Goal: Transaction & Acquisition: Subscribe to service/newsletter

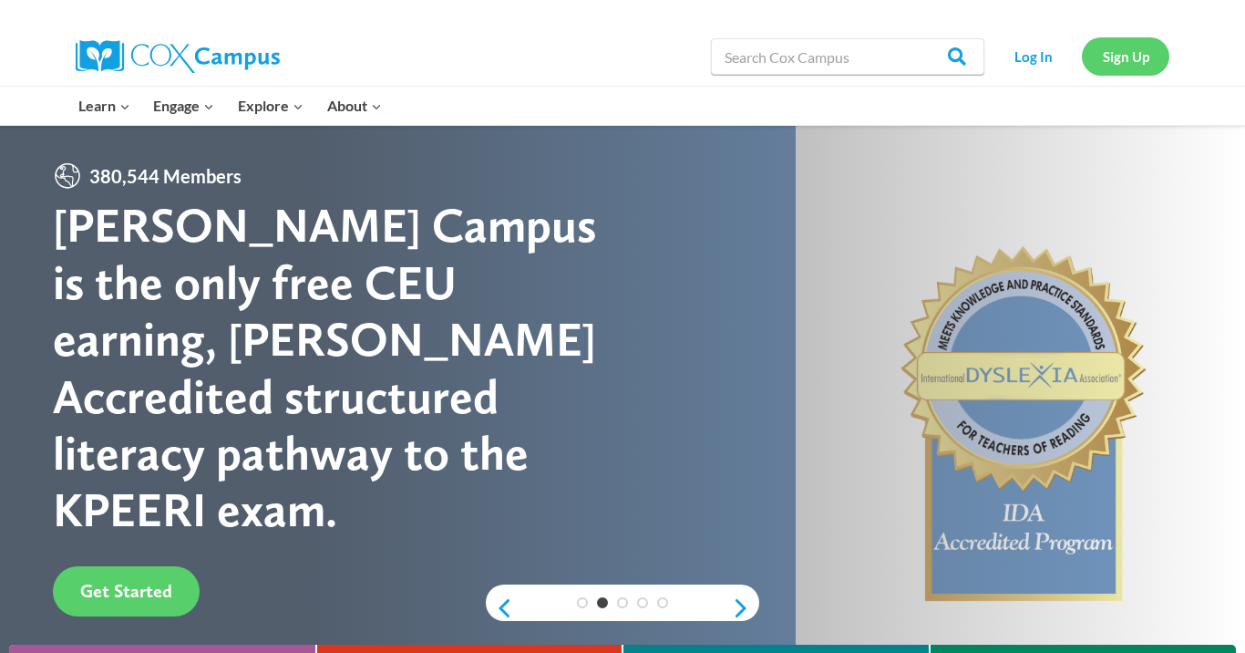
click at [905, 50] on link "Sign Up" at bounding box center [1125, 55] width 87 height 37
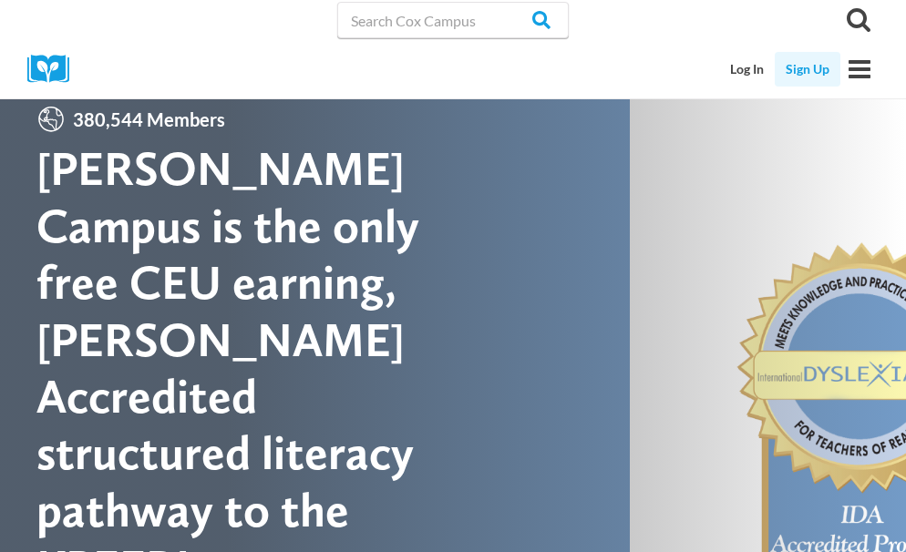
click at [801, 70] on link "Sign Up" at bounding box center [808, 69] width 66 height 35
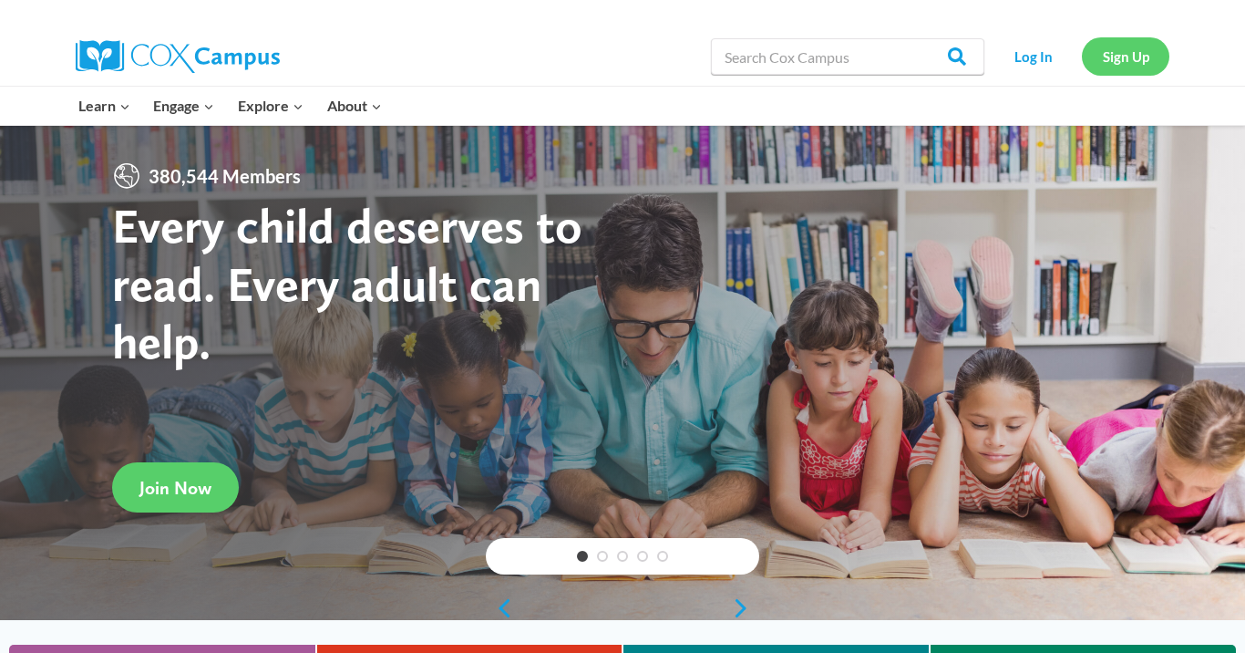
click at [1113, 66] on link "Sign Up" at bounding box center [1125, 55] width 87 height 37
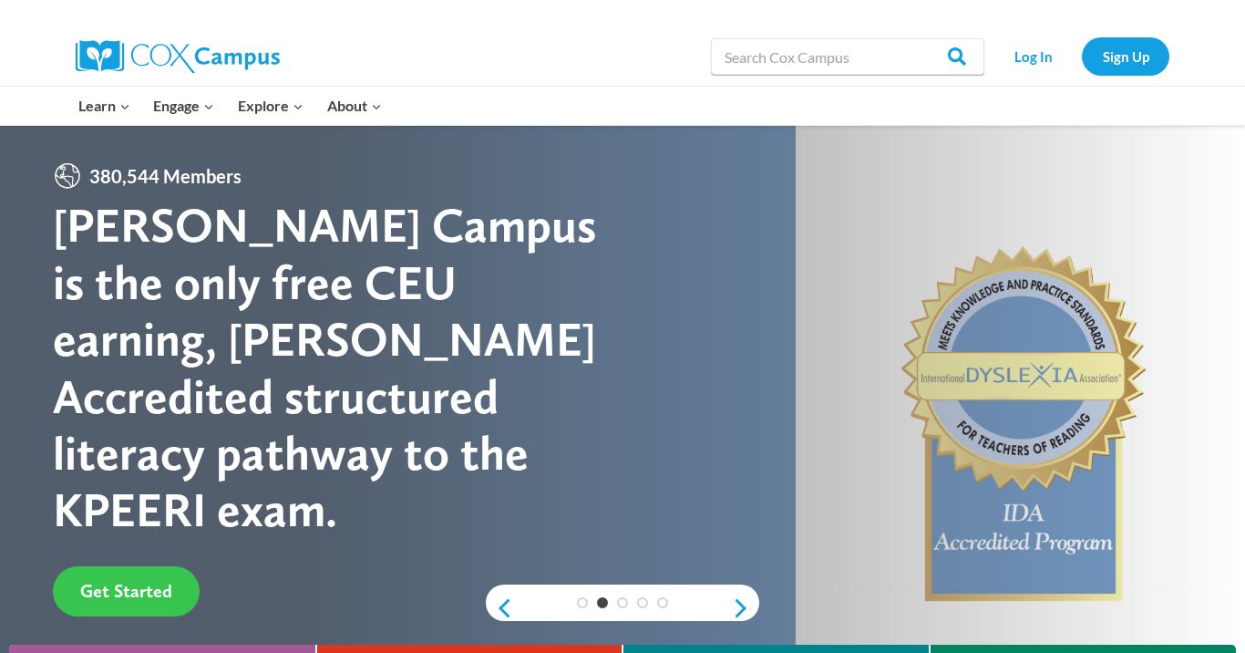
click at [112, 566] on link "Get Started" at bounding box center [126, 591] width 147 height 50
click at [502, 613] on link "Previous" at bounding box center [499, 608] width 27 height 22
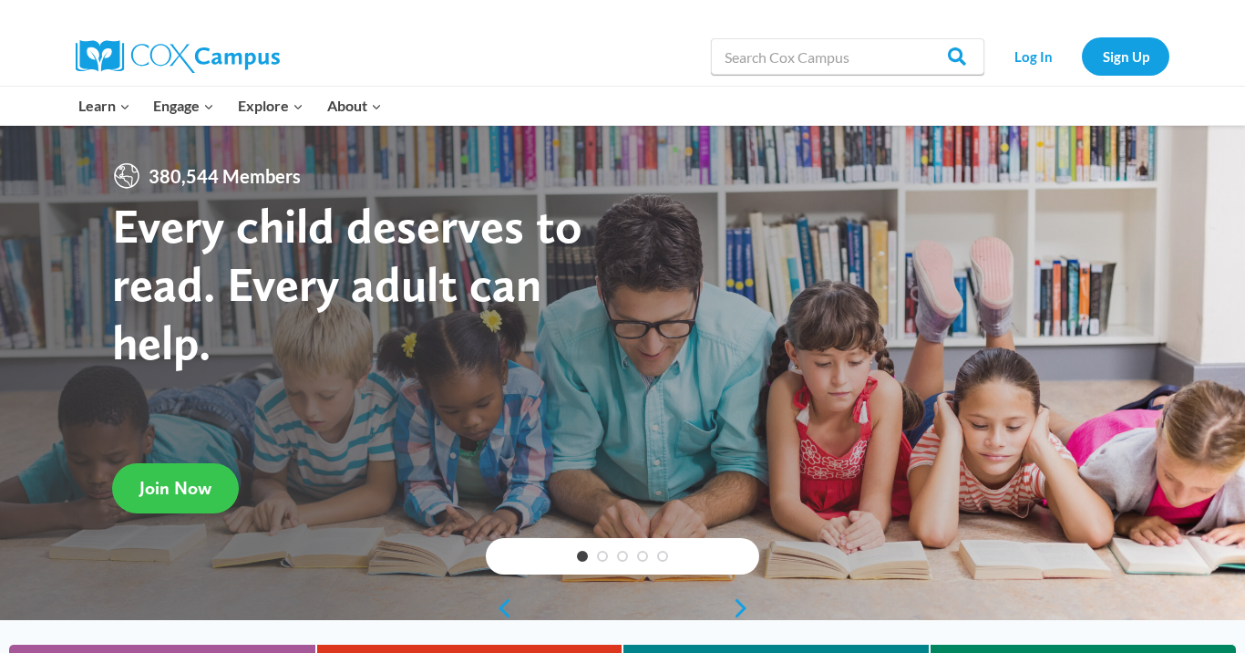
click at [148, 488] on span "Join Now" at bounding box center [175, 488] width 72 height 22
